Goal: Task Accomplishment & Management: Use online tool/utility

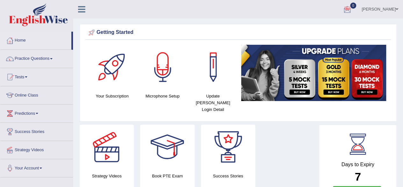
click at [356, 4] on link "0" at bounding box center [347, 8] width 19 height 17
click at [316, 28] on strong "See All Alerts" at bounding box center [307, 26] width 28 height 5
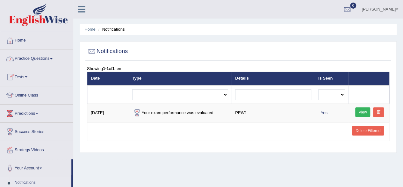
click at [53, 58] on span at bounding box center [51, 58] width 3 height 1
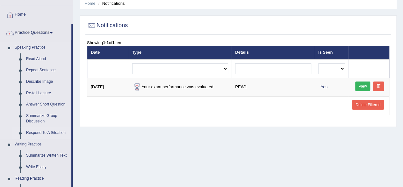
scroll to position [27, 0]
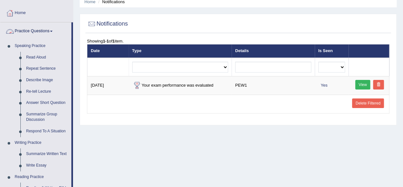
click at [50, 29] on link "Practice Questions" at bounding box center [35, 30] width 71 height 16
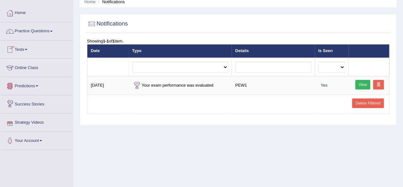
click at [32, 65] on link "Online Class" at bounding box center [36, 67] width 73 height 16
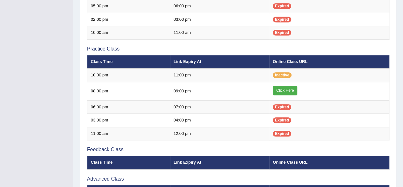
scroll to position [183, 0]
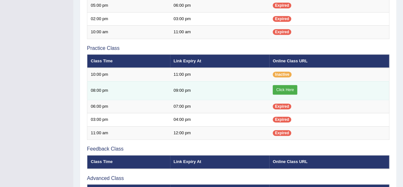
click at [290, 87] on link "Click Here" at bounding box center [285, 90] width 25 height 10
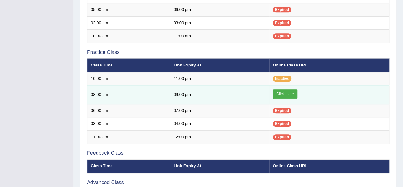
click at [290, 90] on link "Click Here" at bounding box center [285, 94] width 25 height 10
